Goal: Information Seeking & Learning: Learn about a topic

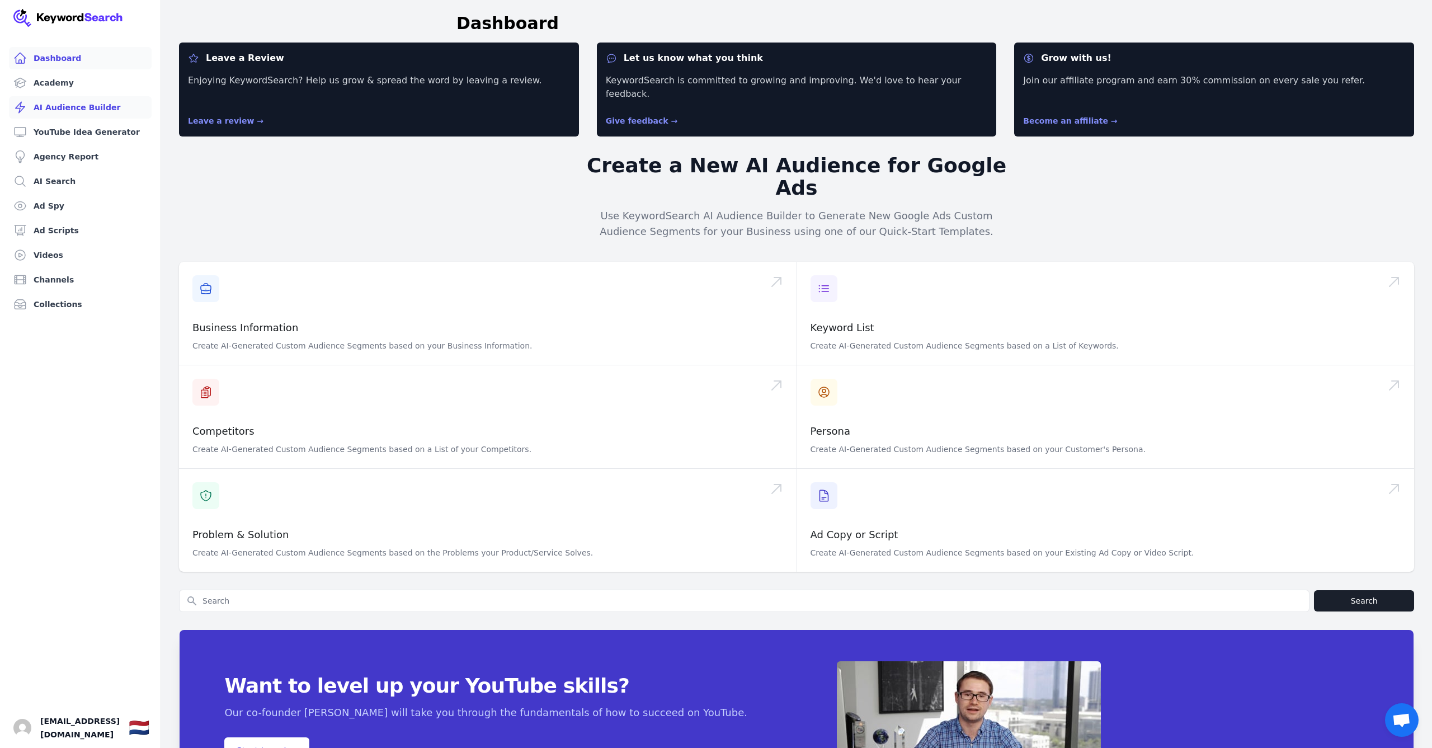
click at [74, 108] on link "AI Audience Builder" at bounding box center [80, 107] width 143 height 22
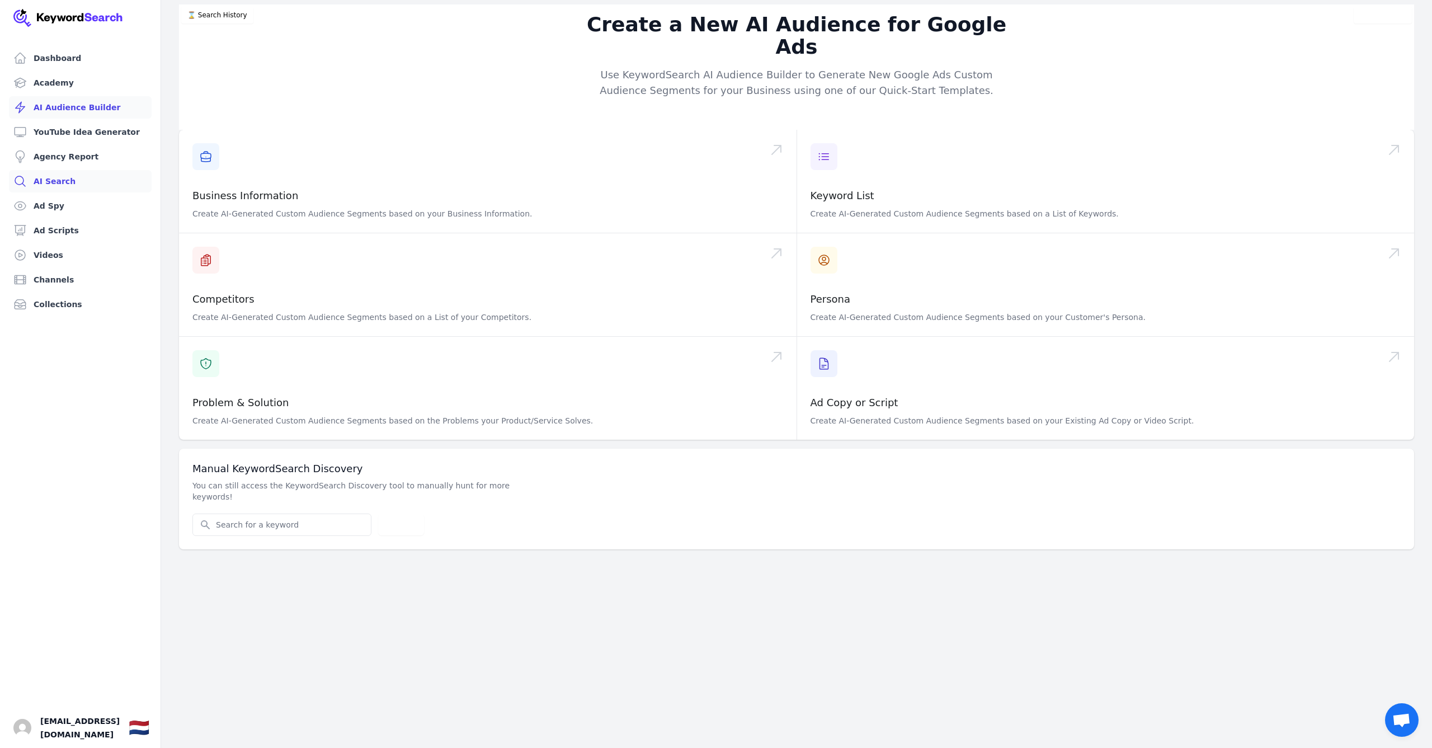
click at [44, 181] on link "AI Search" at bounding box center [80, 181] width 143 height 22
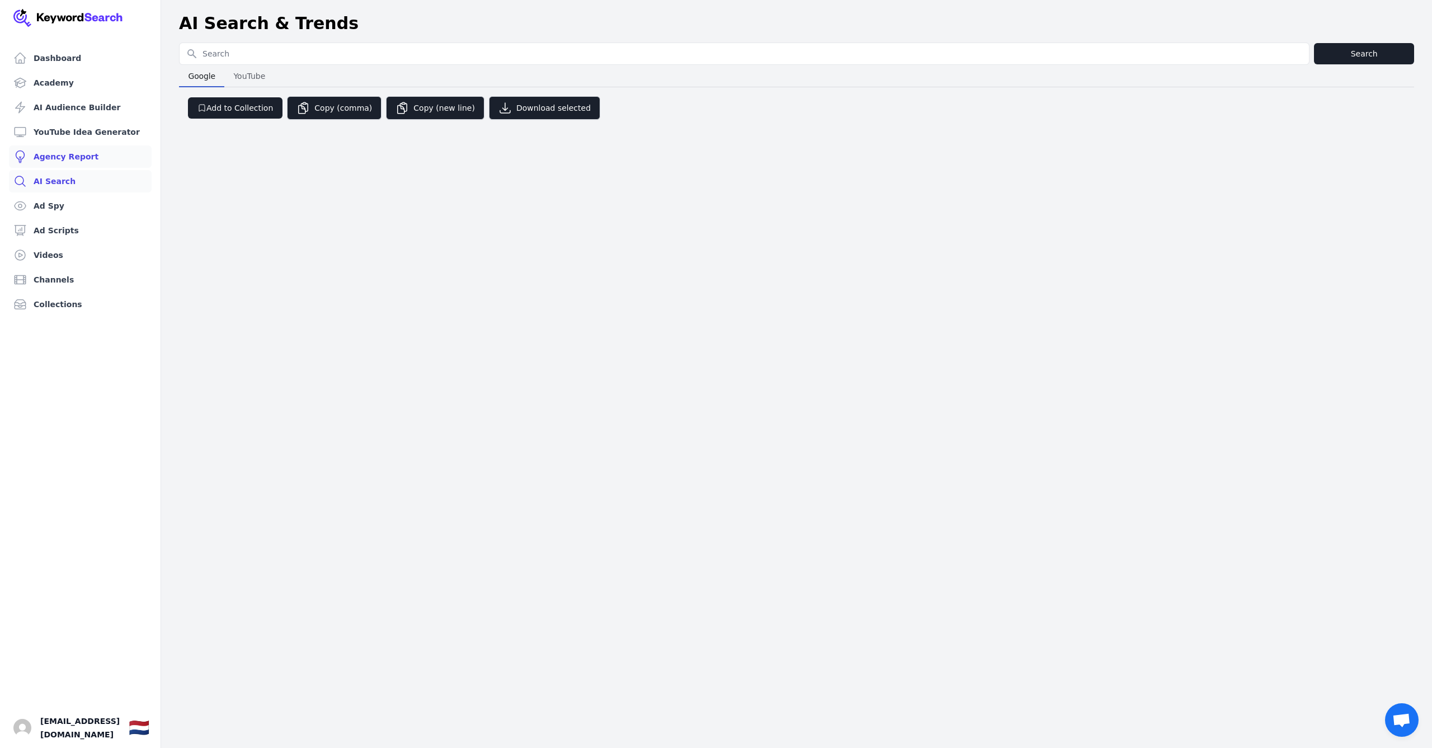
click at [56, 158] on link "Agency Report" at bounding box center [80, 156] width 143 height 22
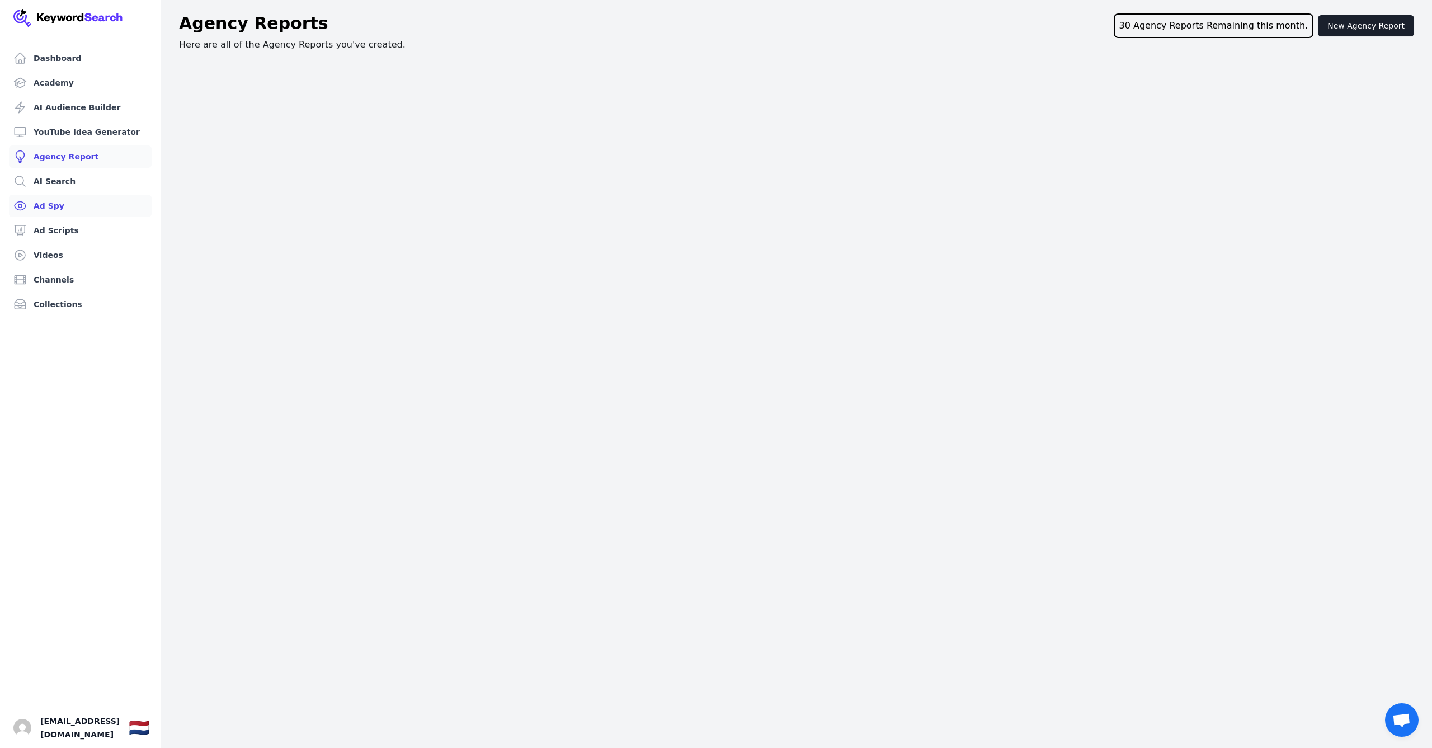
click at [52, 214] on link "Ad Spy" at bounding box center [80, 206] width 143 height 22
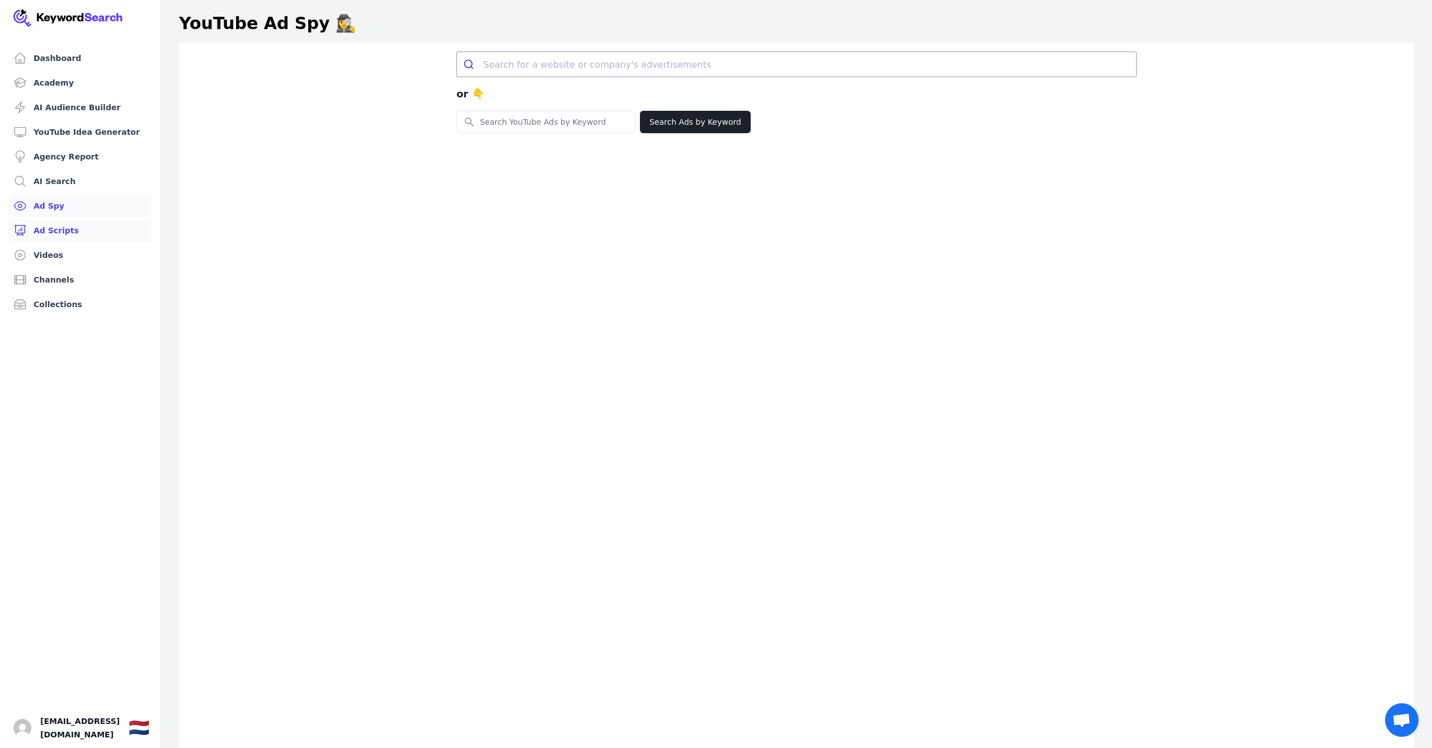
click at [48, 229] on link "Ad Scripts" at bounding box center [80, 230] width 143 height 22
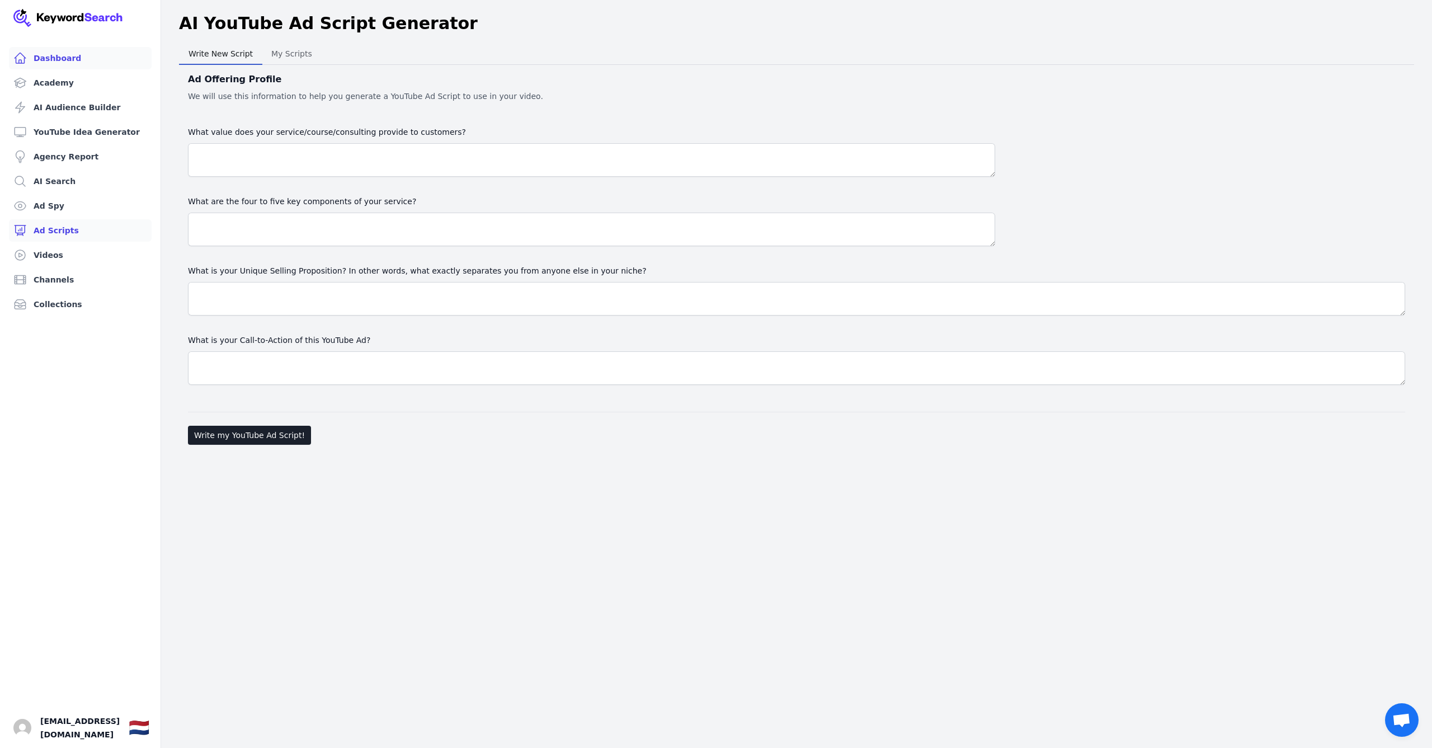
click at [56, 58] on link "Dashboard" at bounding box center [80, 58] width 143 height 22
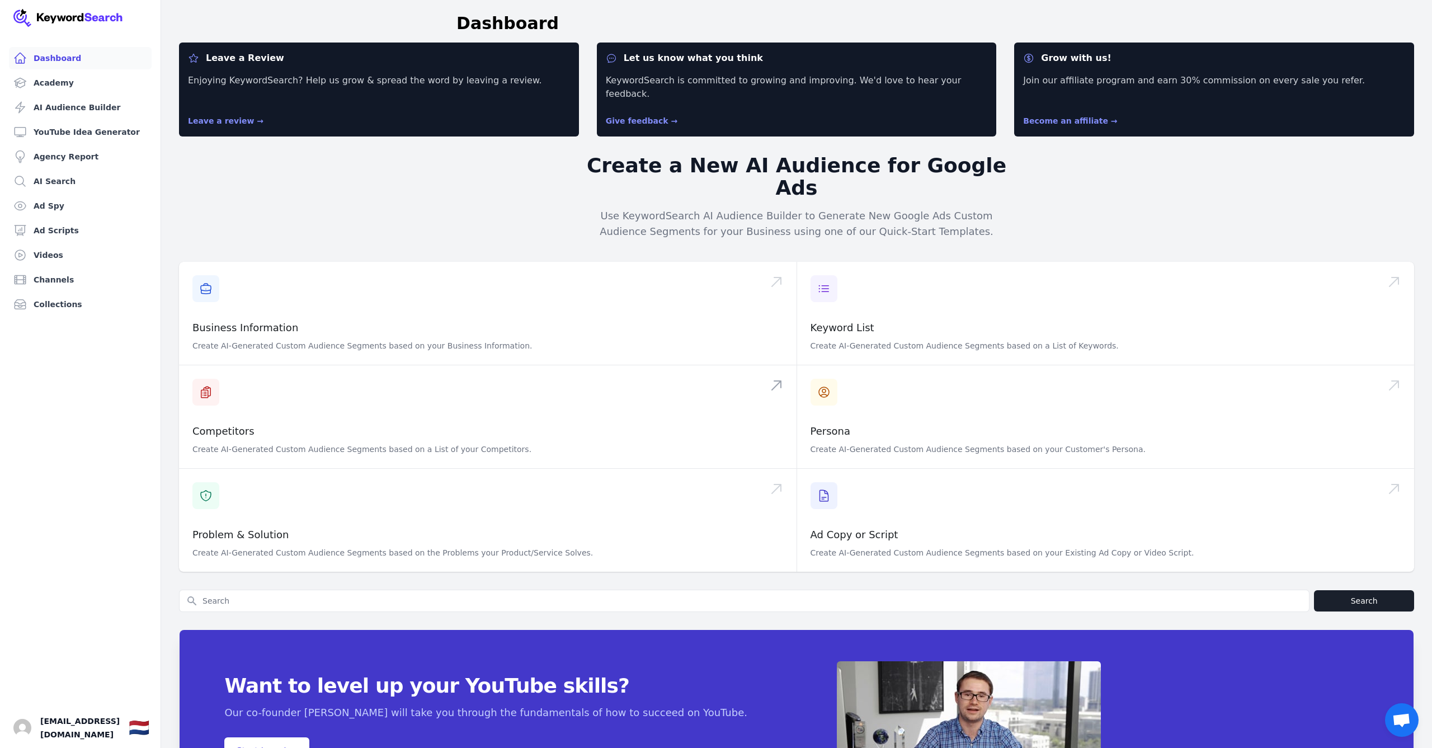
click at [332, 379] on span at bounding box center [487, 416] width 617 height 103
click at [302, 388] on span at bounding box center [487, 416] width 617 height 103
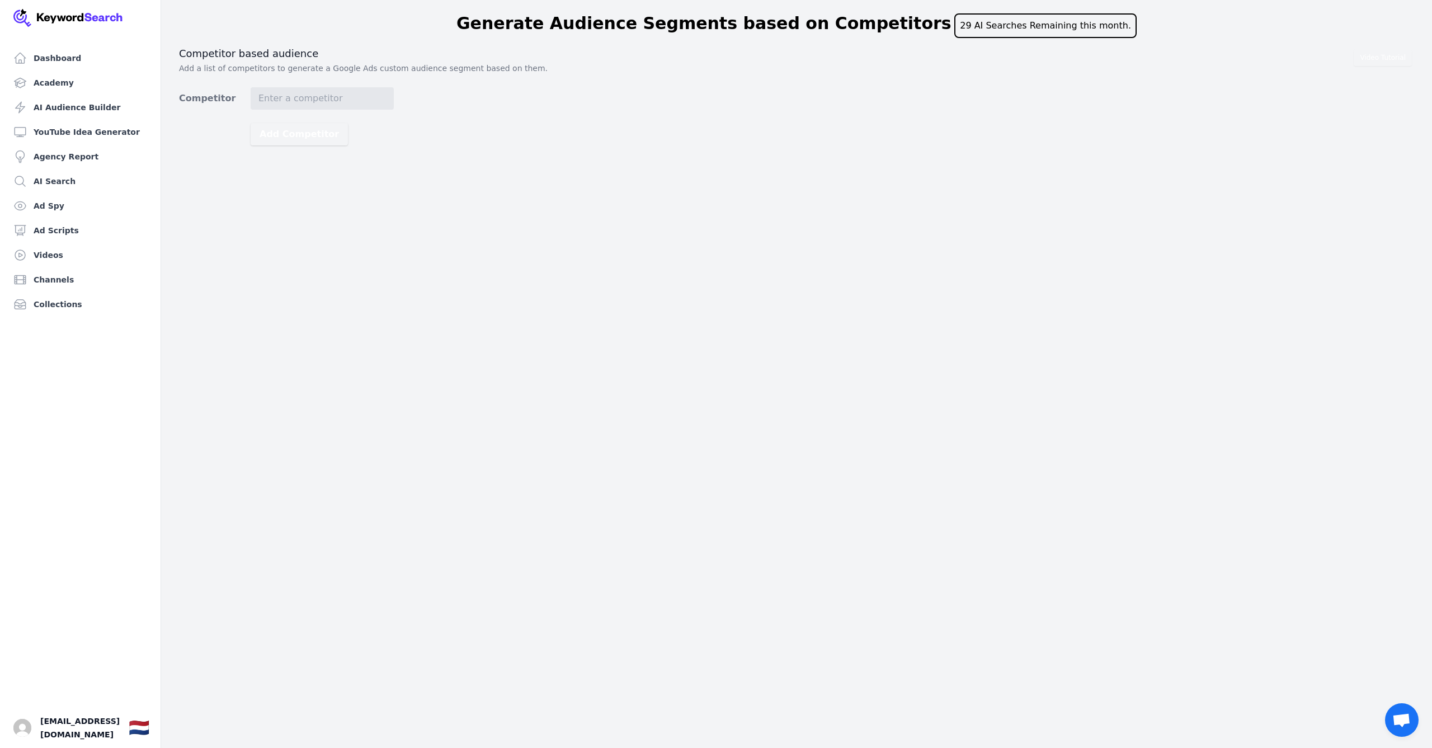
click at [321, 83] on div "Video Tutorial Competitor based audience Add a list of competitors to generate …" at bounding box center [796, 96] width 1235 height 98
click at [314, 91] on input "Competitor" at bounding box center [322, 98] width 143 height 22
